Goal: Task Accomplishment & Management: Manage account settings

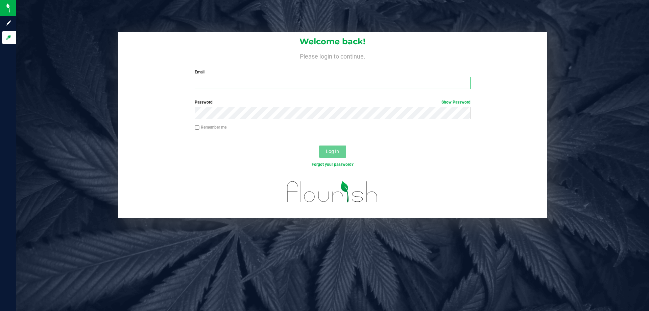
click at [260, 82] on input "Email" at bounding box center [332, 83] width 275 height 12
type input "sjaskot@liveparallel.com"
click at [319, 145] on button "Log In" at bounding box center [332, 151] width 27 height 12
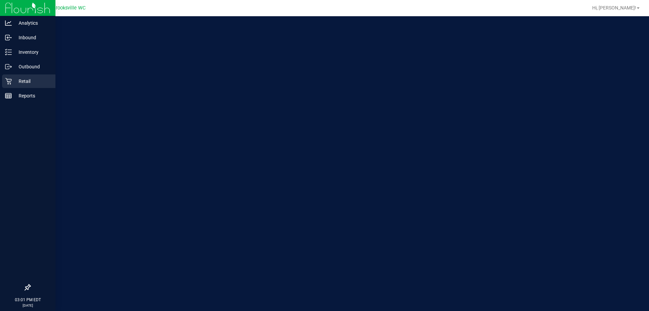
click at [13, 83] on p "Retail" at bounding box center [32, 81] width 41 height 8
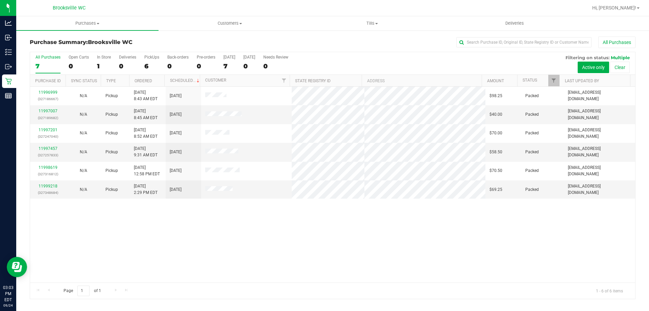
click at [324, 55] on div "All Purchases 7 Open Carts 0 In Store 1 Deliveries 0 PickUps 6 Back-orders 0 Pr…" at bounding box center [332, 54] width 605 height 5
click at [343, 54] on div "All Purchases 7 Open Carts 0 In Store 1 Deliveries 0 PickUps 6 Back-orders 0 Pr…" at bounding box center [332, 54] width 605 height 5
click at [383, 50] on div "Purchase Summary: Brooksville WC All Purchases" at bounding box center [333, 44] width 606 height 15
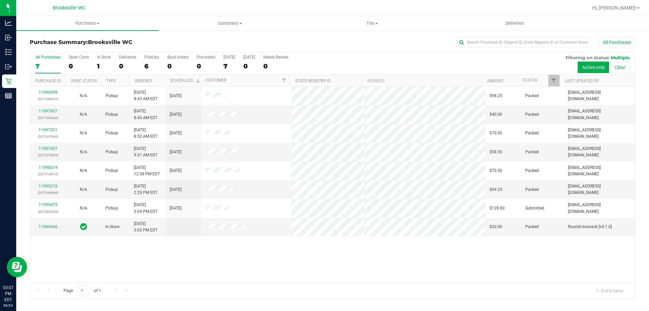
click at [360, 63] on div "All Purchases 7 Open Carts 0 In Store 1 Deliveries 0 PickUps 6 Back-orders 0 Pr…" at bounding box center [332, 63] width 605 height 23
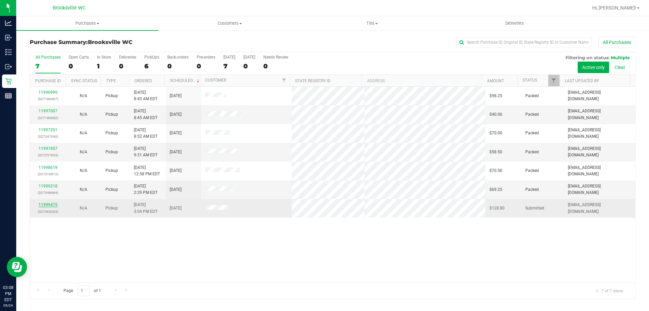
click at [47, 204] on link "11999475" at bounding box center [48, 204] width 19 height 5
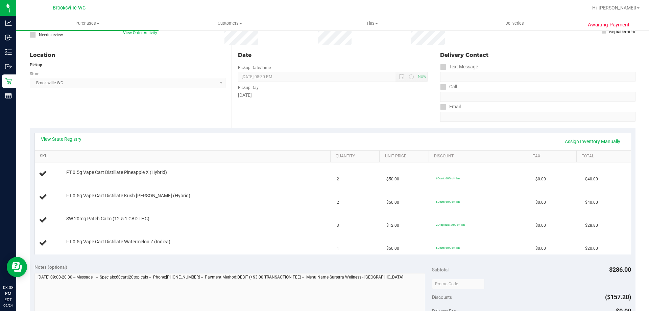
scroll to position [101, 0]
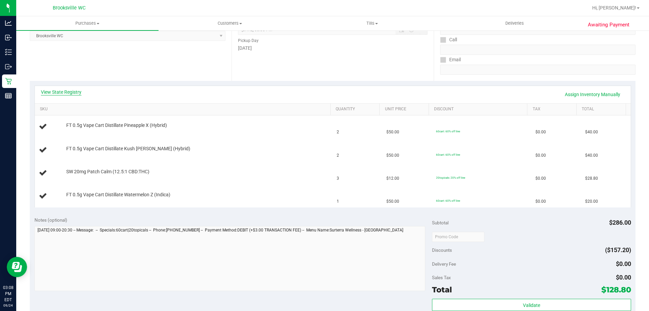
click at [61, 92] on link "View State Registry" at bounding box center [61, 92] width 41 height 7
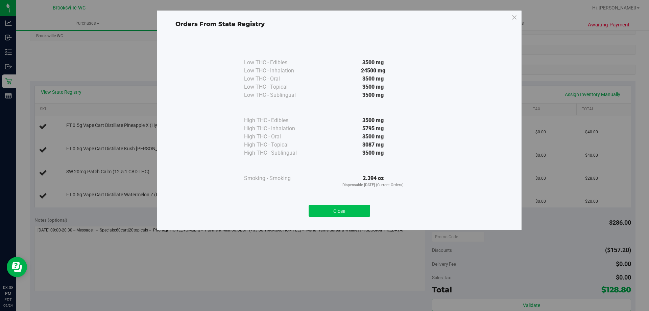
click at [330, 206] on button "Close" at bounding box center [340, 210] width 62 height 12
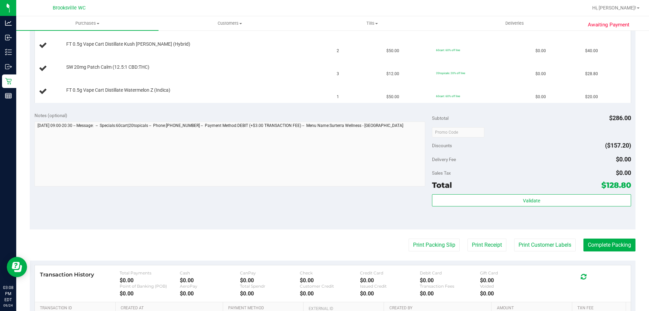
scroll to position [237, 0]
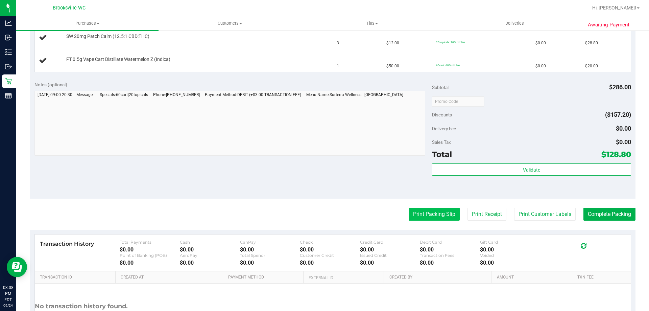
click at [427, 211] on button "Print Packing Slip" at bounding box center [434, 214] width 51 height 13
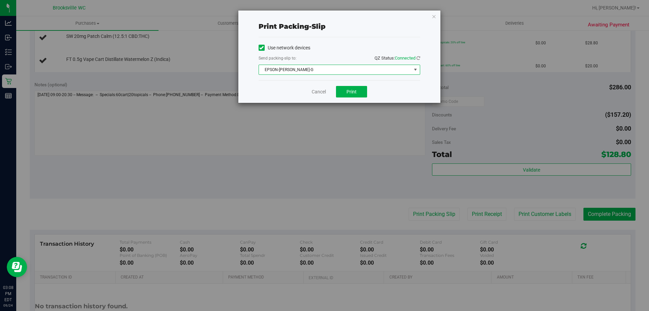
click at [330, 72] on span "EPSON-BECKY-G" at bounding box center [335, 69] width 152 height 9
click at [324, 52] on div "Use network devices" at bounding box center [340, 48] width 162 height 10
click at [361, 95] on button "Print" at bounding box center [351, 91] width 31 height 11
drag, startPoint x: 318, startPoint y: 96, endPoint x: 317, endPoint y: 92, distance: 3.8
click at [318, 95] on div "Cancel Print" at bounding box center [340, 91] width 162 height 23
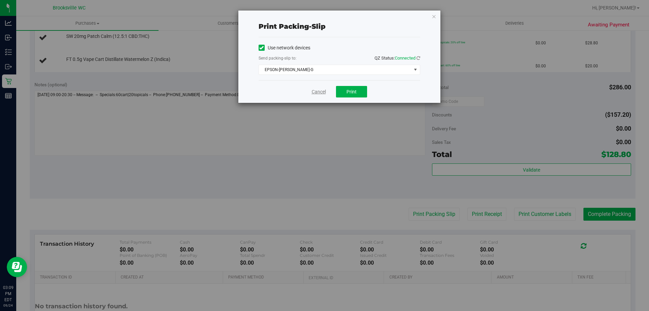
click at [317, 92] on link "Cancel" at bounding box center [319, 91] width 14 height 7
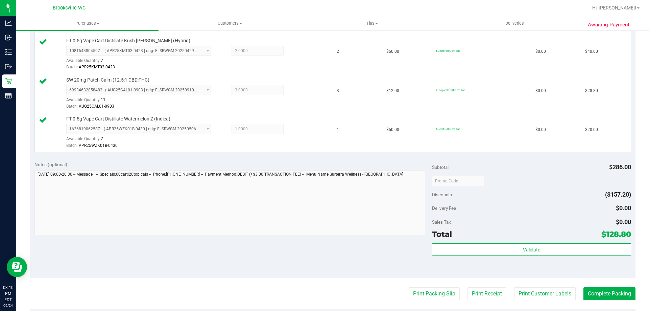
scroll to position [270, 0]
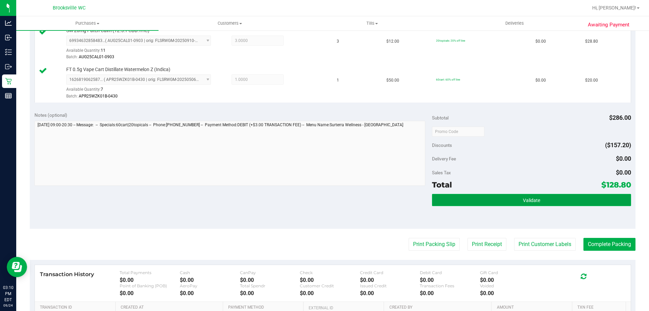
click at [451, 200] on button "Validate" at bounding box center [531, 200] width 199 height 12
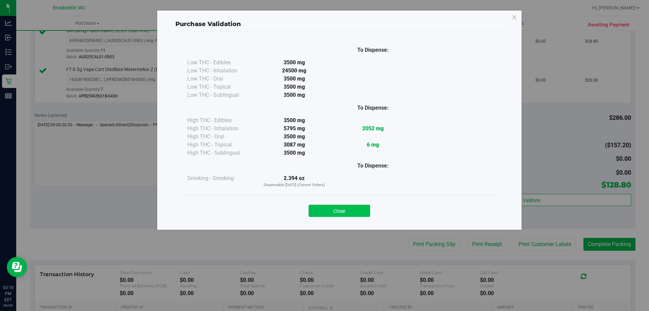
click at [352, 213] on button "Close" at bounding box center [340, 210] width 62 height 12
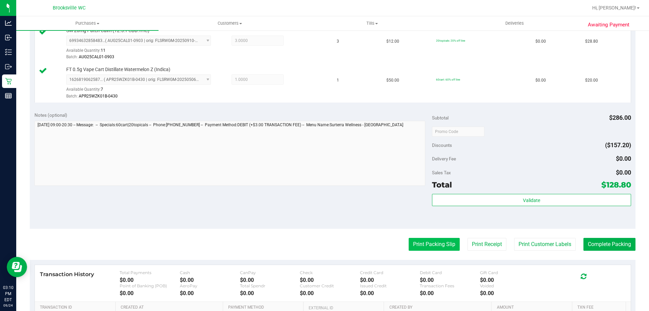
click at [437, 243] on button "Print Packing Slip" at bounding box center [434, 244] width 51 height 13
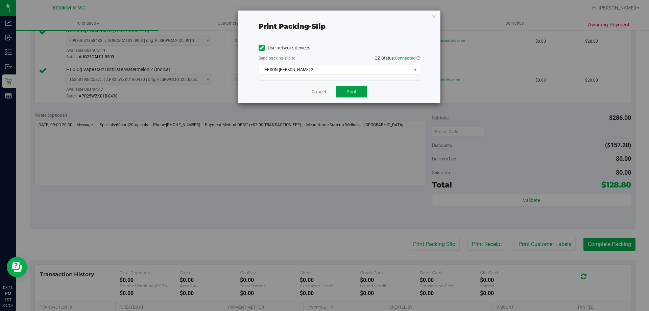
click at [359, 87] on button "Print" at bounding box center [351, 91] width 31 height 11
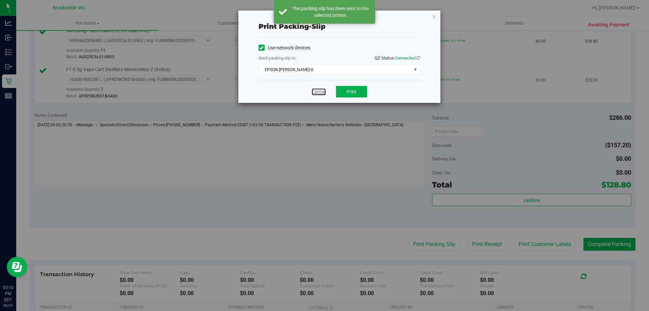
click at [319, 91] on link "Cancel" at bounding box center [319, 91] width 14 height 7
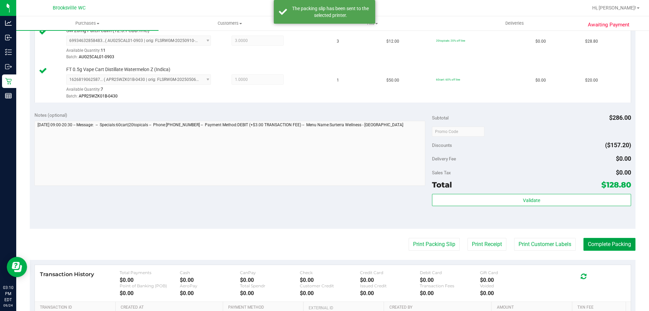
click at [590, 247] on button "Complete Packing" at bounding box center [609, 244] width 52 height 13
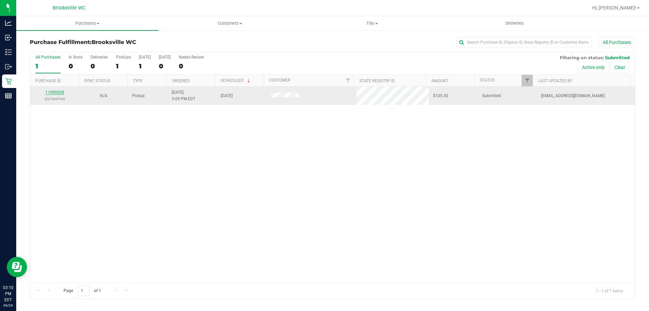
click at [57, 90] on link "11999508" at bounding box center [54, 92] width 19 height 5
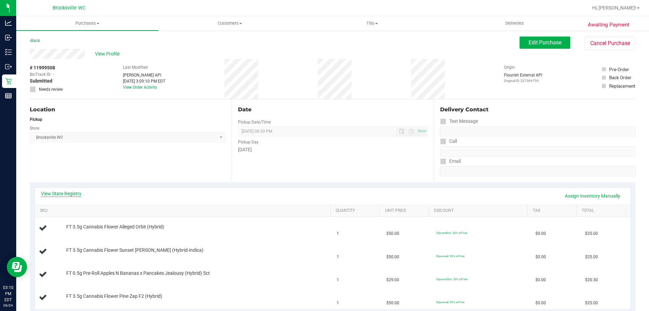
click at [62, 194] on link "View State Registry" at bounding box center [61, 193] width 41 height 7
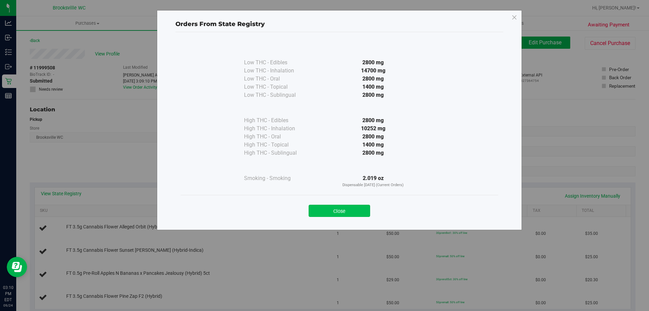
click at [327, 205] on button "Close" at bounding box center [340, 210] width 62 height 12
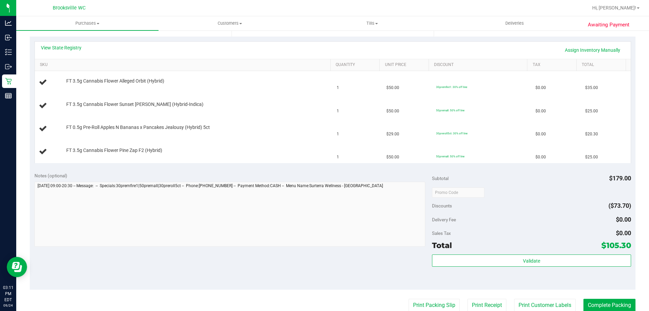
scroll to position [135, 0]
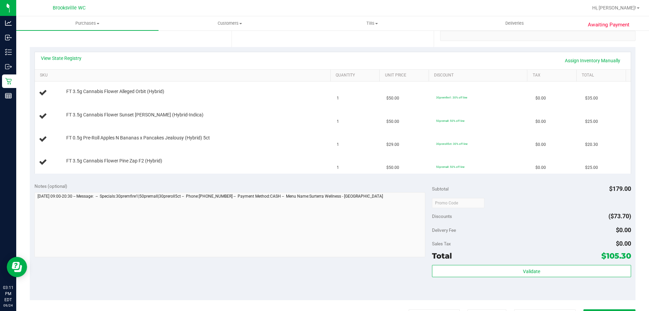
click at [69, 52] on div "View State Registry Assign Inventory Manually" at bounding box center [333, 60] width 596 height 17
click at [69, 54] on div "View State Registry Assign Inventory Manually" at bounding box center [333, 60] width 596 height 17
click at [69, 55] on link "View State Registry" at bounding box center [61, 58] width 41 height 7
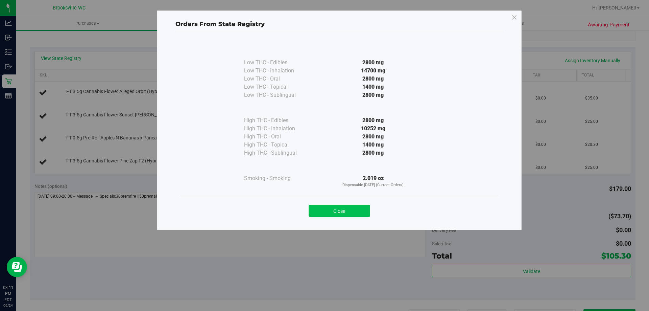
click at [351, 212] on button "Close" at bounding box center [340, 210] width 62 height 12
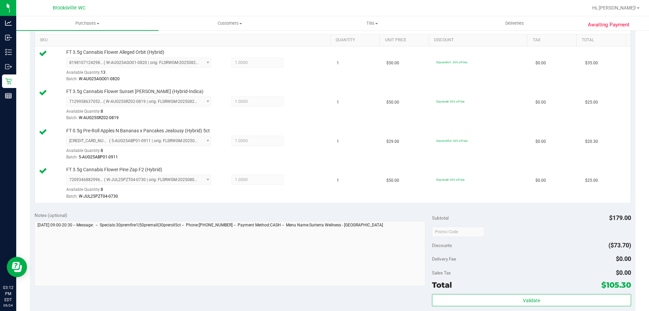
scroll to position [203, 0]
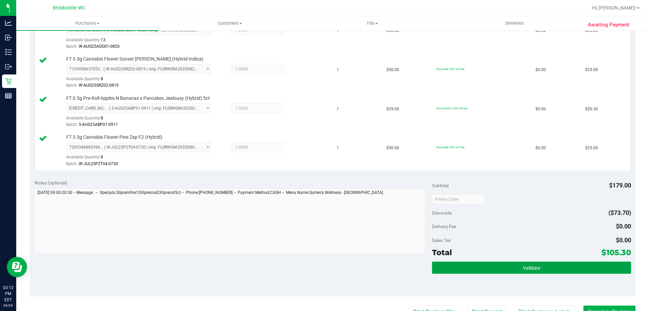
click at [478, 268] on button "Validate" at bounding box center [531, 267] width 199 height 12
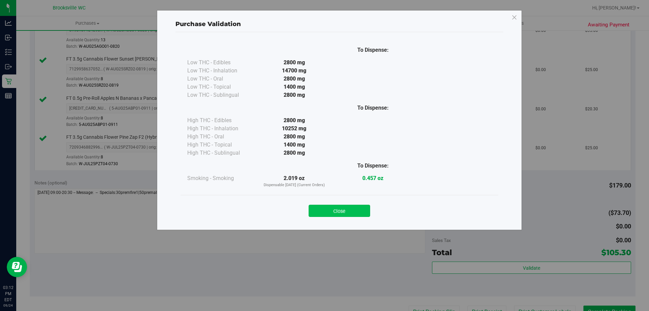
click at [325, 208] on button "Close" at bounding box center [340, 210] width 62 height 12
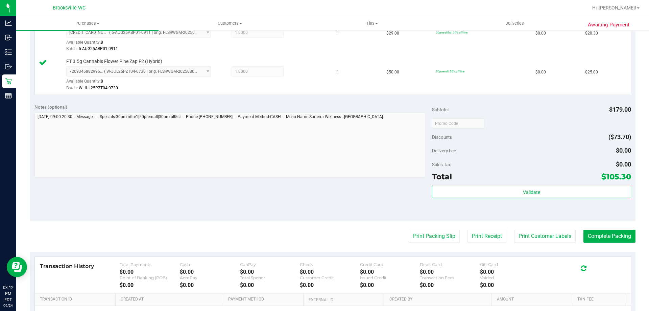
scroll to position [338, 0]
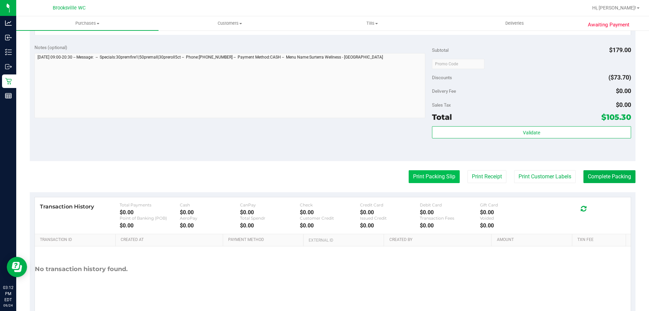
click at [443, 180] on button "Print Packing Slip" at bounding box center [434, 176] width 51 height 13
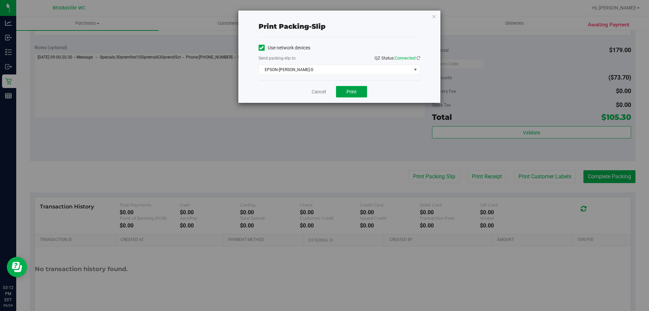
click at [360, 90] on button "Print" at bounding box center [351, 91] width 31 height 11
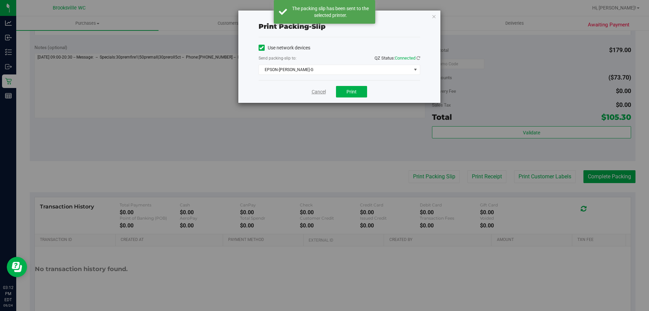
click at [317, 95] on link "Cancel" at bounding box center [319, 91] width 14 height 7
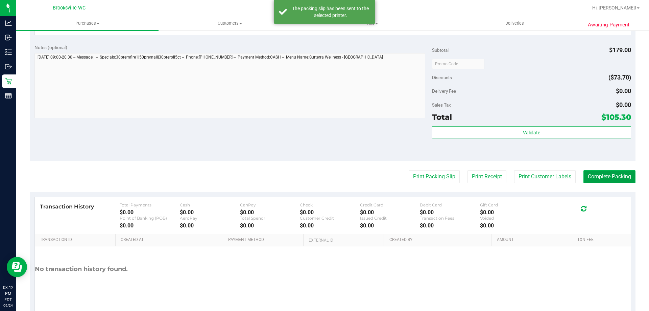
click at [600, 181] on button "Complete Packing" at bounding box center [609, 176] width 52 height 13
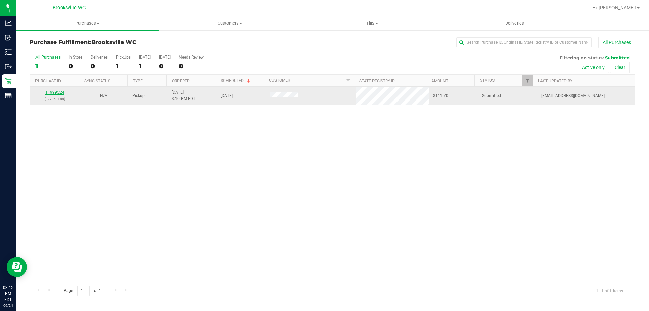
click at [62, 91] on link "11999524" at bounding box center [54, 92] width 19 height 5
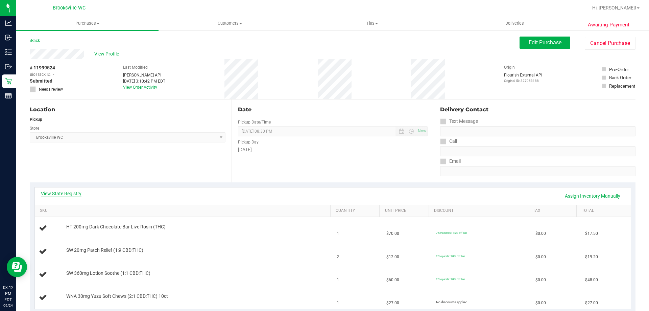
click at [75, 190] on link "View State Registry" at bounding box center [61, 193] width 41 height 7
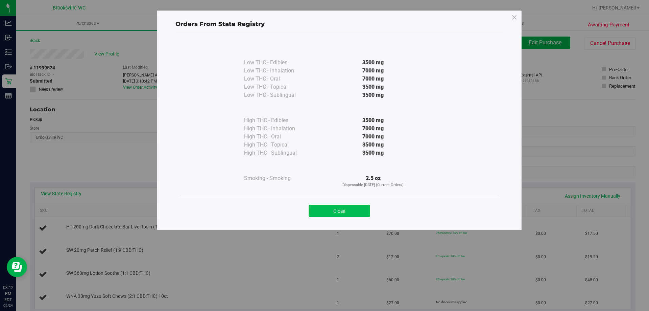
click at [354, 208] on button "Close" at bounding box center [340, 210] width 62 height 12
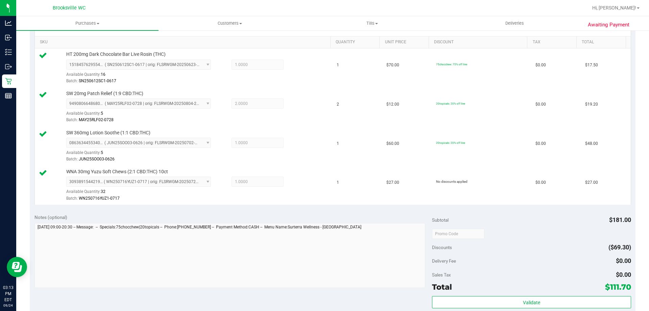
scroll to position [169, 0]
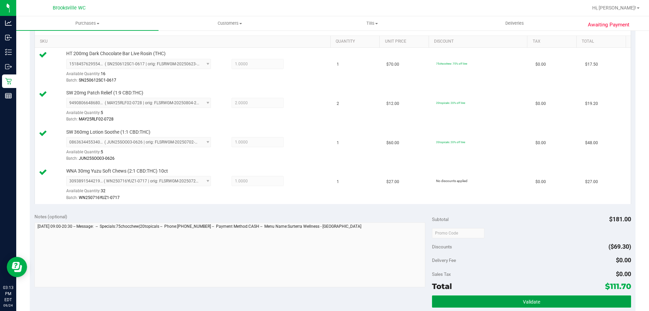
click at [459, 299] on button "Validate" at bounding box center [531, 301] width 199 height 12
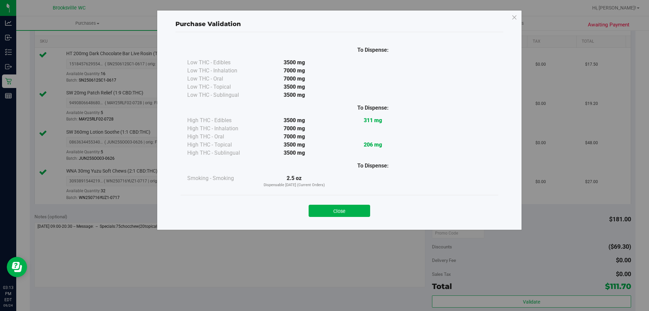
click at [353, 214] on button "Close" at bounding box center [340, 210] width 62 height 12
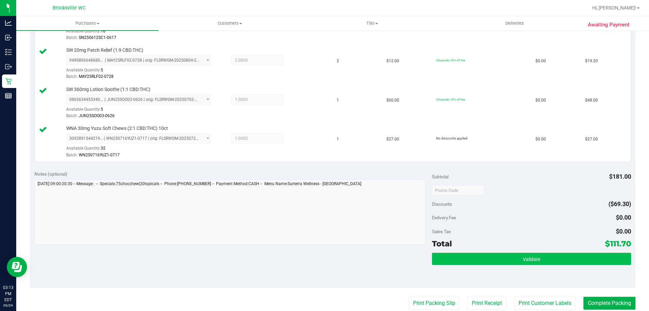
scroll to position [270, 0]
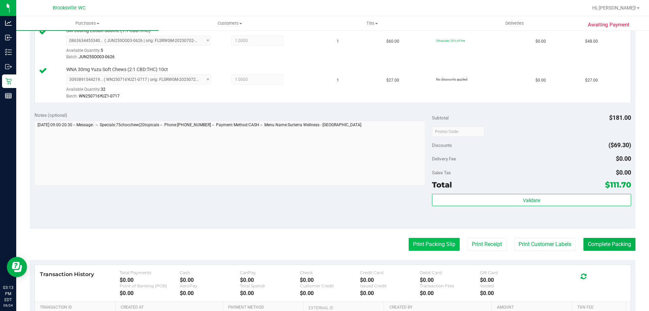
click at [435, 239] on button "Print Packing Slip" at bounding box center [434, 244] width 51 height 13
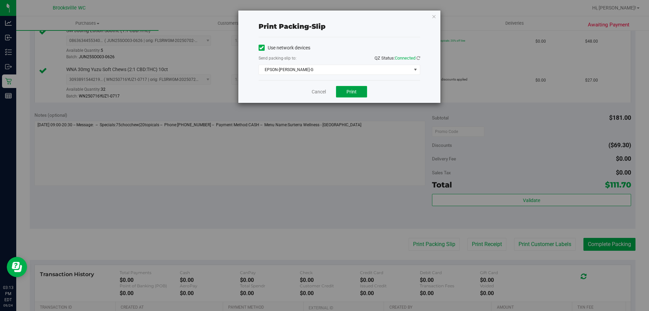
click at [351, 88] on button "Print" at bounding box center [351, 91] width 31 height 11
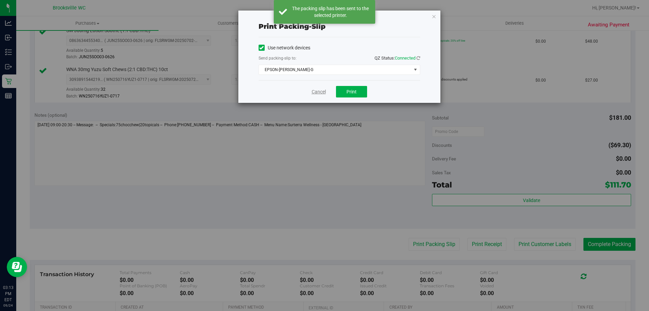
click at [319, 93] on link "Cancel" at bounding box center [319, 91] width 14 height 7
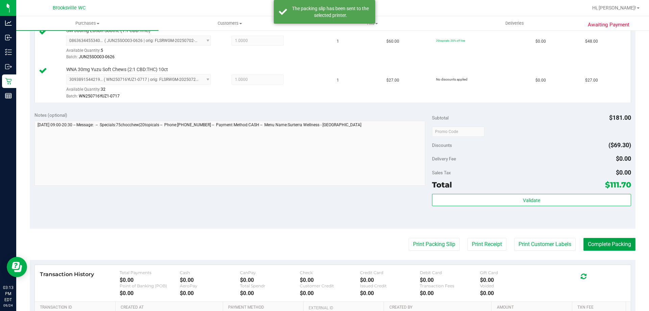
click at [597, 246] on button "Complete Packing" at bounding box center [609, 244] width 52 height 13
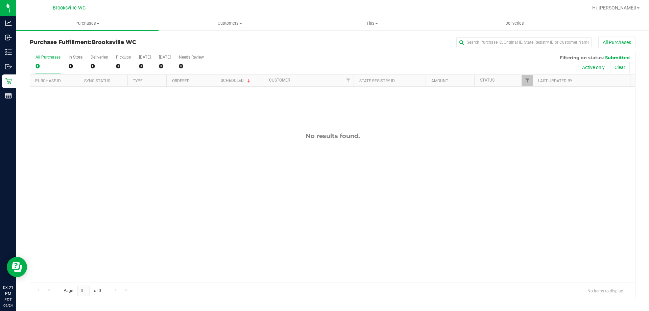
click at [336, 68] on div "All Purchases 0 In Store 0 Deliveries 0 PickUps 0 Today 0 Tomorrow 0 Needs Revi…" at bounding box center [332, 63] width 605 height 23
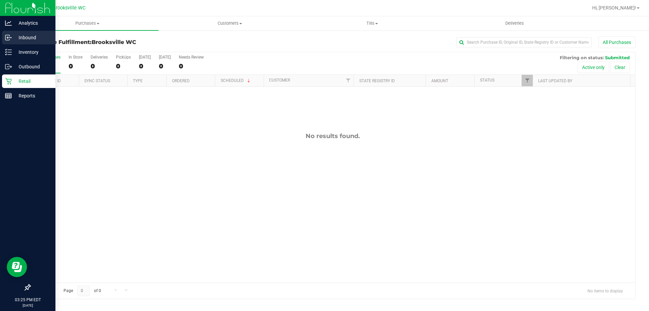
click at [32, 39] on p "Inbound" at bounding box center [32, 37] width 41 height 8
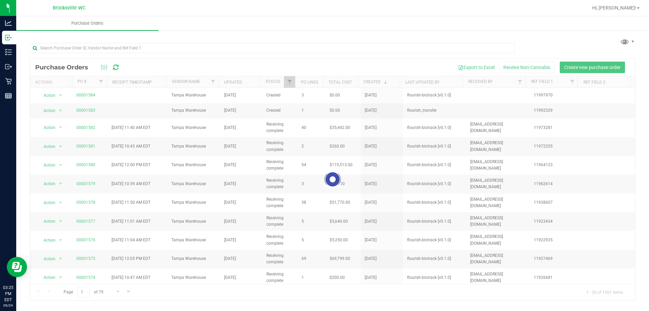
click at [334, 59] on div "Purchase Orders Export to Excel Receive Non-Cannabis Create new purchase order" at bounding box center [332, 67] width 605 height 17
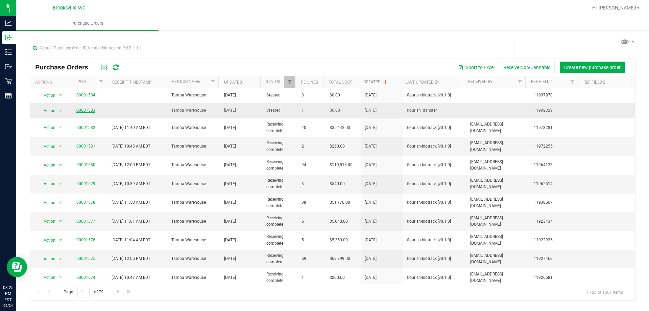
click at [94, 110] on link "00001583" at bounding box center [85, 110] width 19 height 5
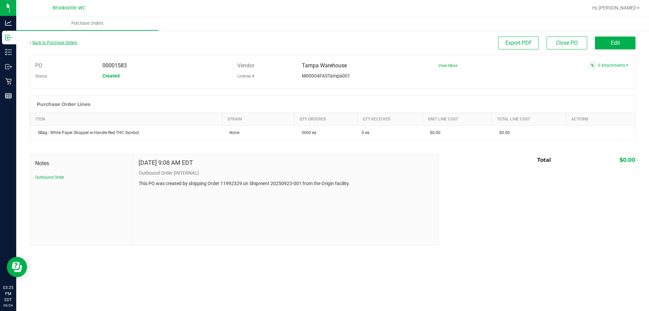
click at [50, 42] on link "Back to Purchase Orders" at bounding box center [53, 42] width 47 height 5
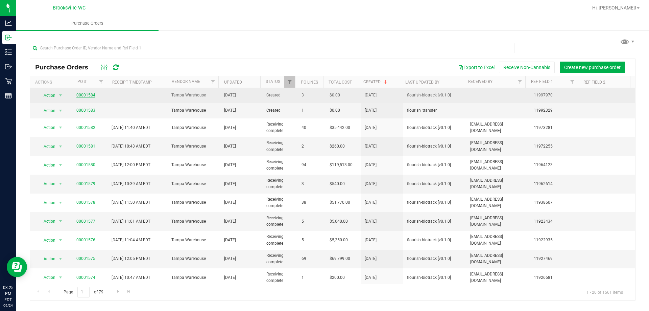
click at [88, 93] on link "00001584" at bounding box center [85, 95] width 19 height 5
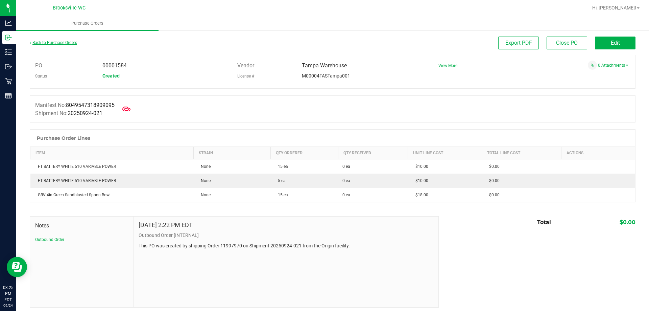
click at [61, 42] on link "Back to Purchase Orders" at bounding box center [53, 42] width 47 height 5
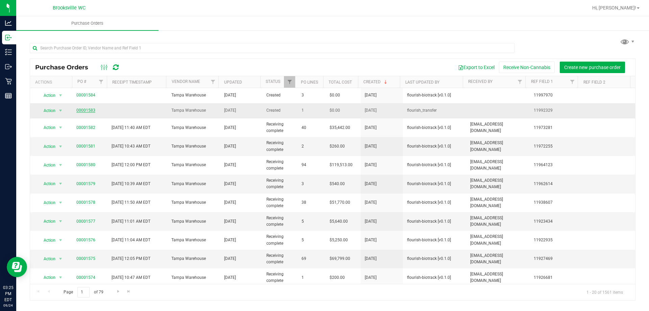
click at [85, 110] on link "00001583" at bounding box center [85, 110] width 19 height 5
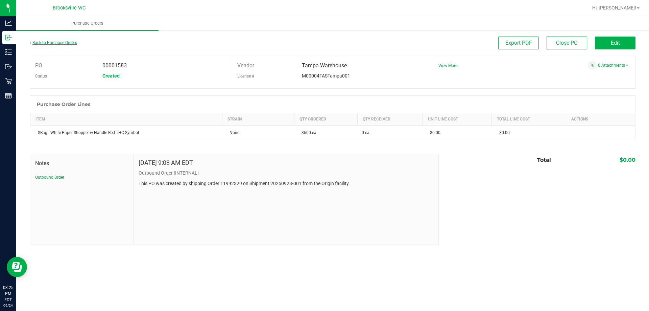
click at [47, 41] on link "Back to Purchase Orders" at bounding box center [53, 42] width 47 height 5
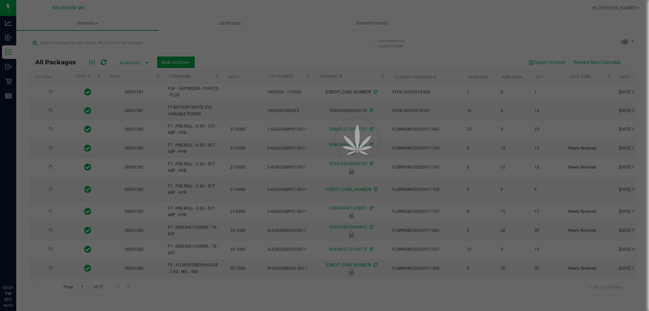
type input "[DATE]"
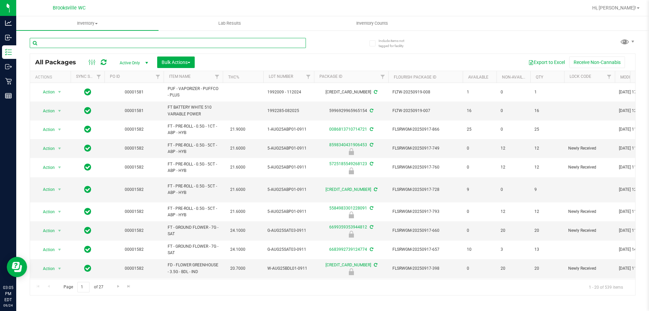
click at [89, 44] on input "text" at bounding box center [168, 43] width 276 height 10
type input "htm"
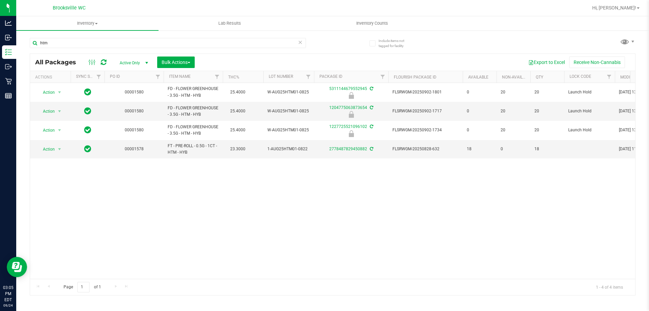
click at [412, 257] on div "Action Action Edit attributes Global inventory Locate package Package audit log…" at bounding box center [332, 181] width 605 height 196
